Goal: Task Accomplishment & Management: Complete application form

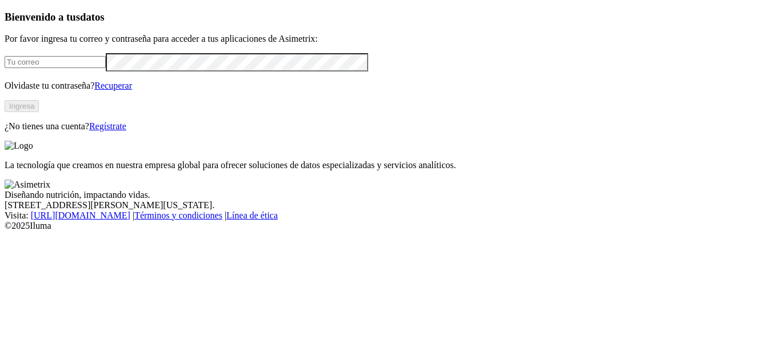
type input "[PERSON_NAME][EMAIL_ADDRESS][PERSON_NAME][DOMAIN_NAME]"
click at [126, 131] on link "Regístrate" at bounding box center [107, 126] width 37 height 10
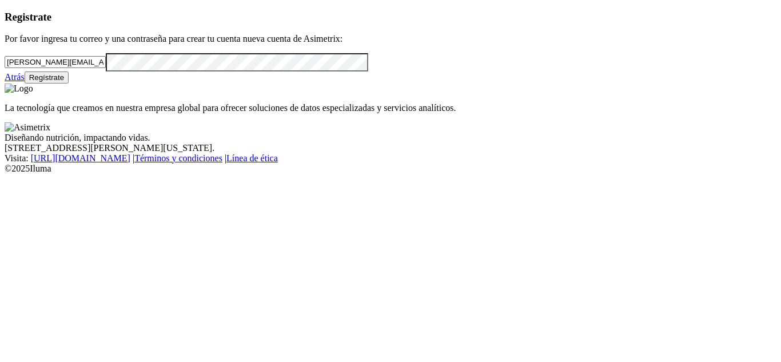
drag, startPoint x: 194, startPoint y: 82, endPoint x: 4, endPoint y: 66, distance: 190.4
click at [5, 66] on div "Registrate Por favor ingresa tu correo y una contraseña para crear tu cuenta nu…" at bounding box center [391, 47] width 772 height 73
paste input "[EMAIL_ADDRESS][DOMAIN_NAME]"
click at [66, 68] on input "[EMAIL_ADDRESS][DOMAIN_NAME]" at bounding box center [55, 62] width 101 height 12
type input "[EMAIL_ADDRESS][DOMAIN_NAME]"
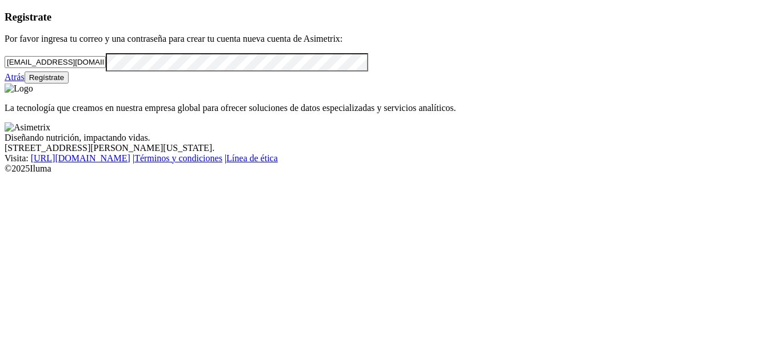
click at [5, 83] on div "Registrate Por favor ingresa tu correo y una contraseña para crear tu cuenta nu…" at bounding box center [391, 47] width 772 height 73
click at [69, 83] on button "Regístrate" at bounding box center [47, 77] width 45 height 12
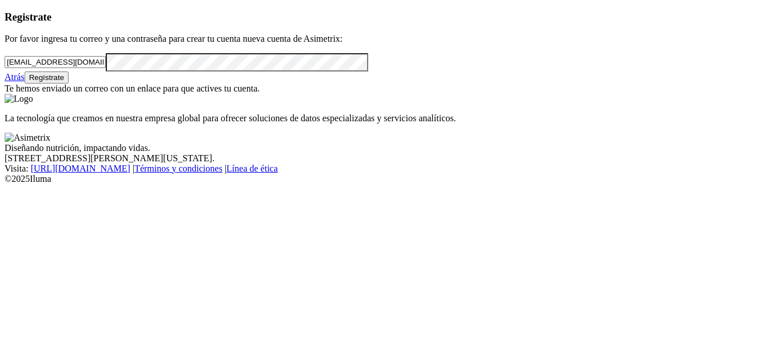
drag, startPoint x: 160, startPoint y: 84, endPoint x: 1, endPoint y: 114, distance: 161.8
click at [5, 94] on div "Registrate Por favor ingresa tu correo y una contraseña para crear tu cuenta nu…" at bounding box center [391, 52] width 772 height 83
click at [25, 82] on link "Atrás" at bounding box center [15, 77] width 20 height 10
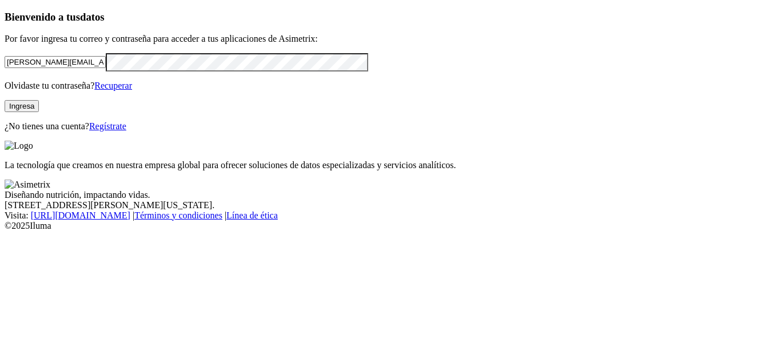
drag, startPoint x: 173, startPoint y: 85, endPoint x: 1, endPoint y: 77, distance: 172.3
click at [5, 77] on div "Bienvenido a tus datos Por favor ingresa tu correo y contraseña para acceder a …" at bounding box center [391, 71] width 772 height 121
paste input "[EMAIL_ADDRESS][DOMAIN_NAME]"
type input "[EMAIL_ADDRESS][DOMAIN_NAME]"
click at [5, 102] on div "Bienvenido a tus datos Por favor ingresa tu correo y contraseña para acceder a …" at bounding box center [391, 71] width 772 height 121
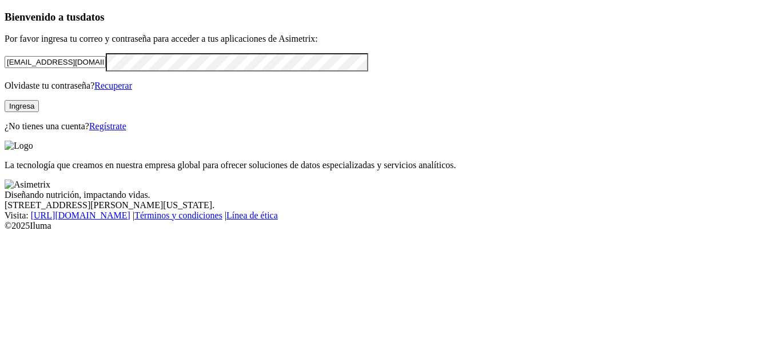
click at [39, 112] on button "Ingresa" at bounding box center [22, 106] width 34 height 12
